Goal: Find specific page/section: Find specific page/section

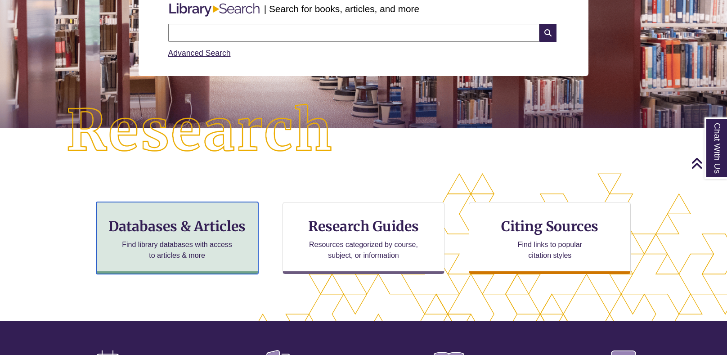
click at [183, 231] on h3 "Databases & Articles" at bounding box center [177, 226] width 147 height 17
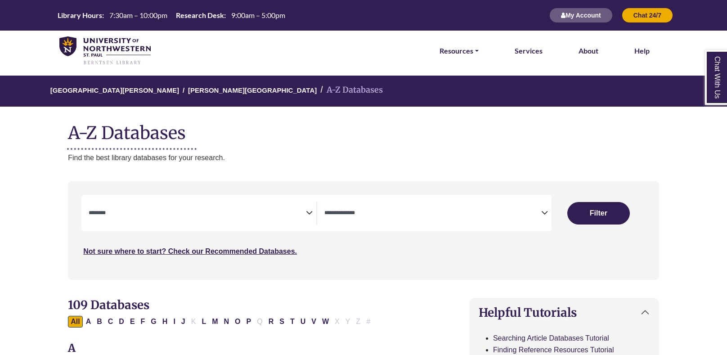
select select "Database Subject Filter"
select select "Database Types Filter"
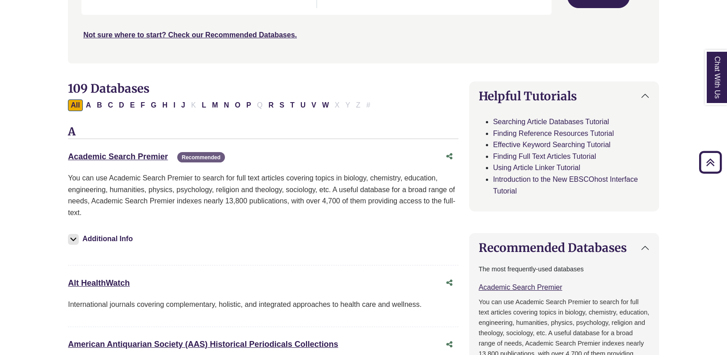
scroll to position [237, 0]
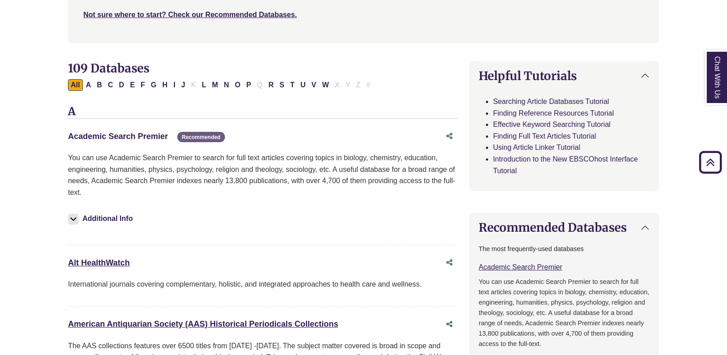
click at [127, 133] on link "Academic Search Premier This link opens in a new window" at bounding box center [118, 136] width 100 height 9
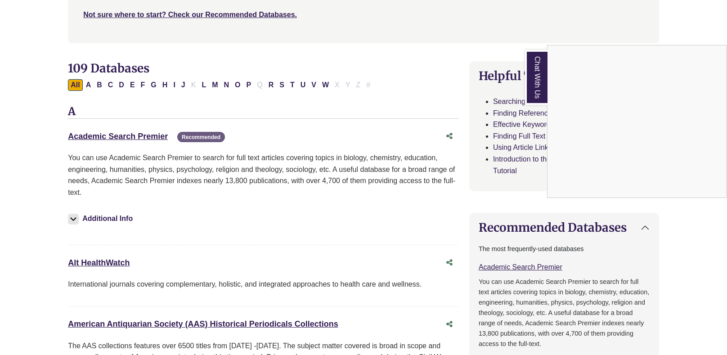
click at [136, 135] on div "Chat With Us" at bounding box center [363, 177] width 727 height 355
